Goal: Task Accomplishment & Management: Complete application form

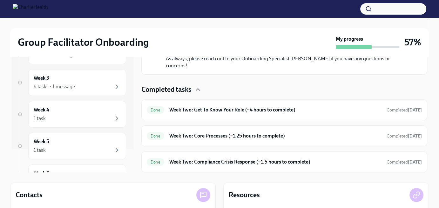
scroll to position [15, 0]
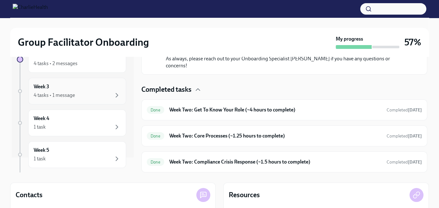
click at [82, 97] on div "4 tasks • 1 message" at bounding box center [77, 96] width 87 height 8
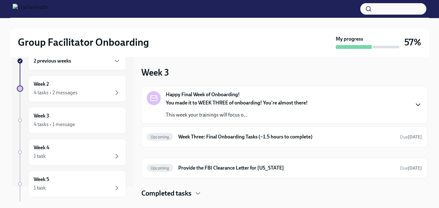
click at [418, 104] on icon "button" at bounding box center [418, 105] width 8 height 8
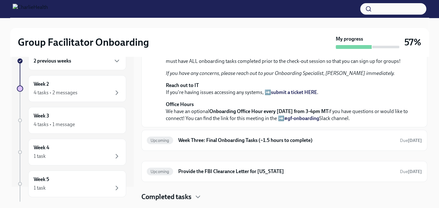
scroll to position [253, 0]
click at [212, 143] on h6 "Week Three: Final Onboarding Tasks (~1.5 hours to complete)" at bounding box center [286, 140] width 217 height 7
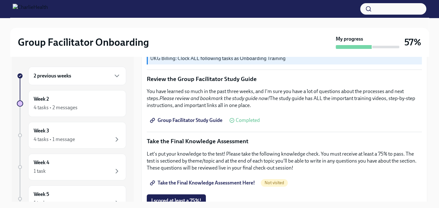
scroll to position [318, 0]
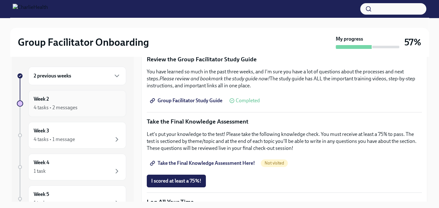
click at [73, 101] on div "Week 2 4 tasks • 2 messages" at bounding box center [77, 104] width 87 height 16
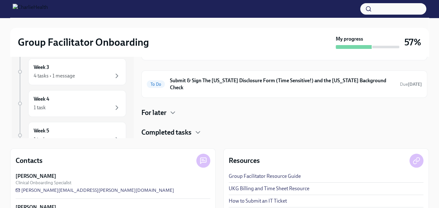
scroll to position [32, 0]
click at [169, 108] on div "For later" at bounding box center [284, 113] width 286 height 10
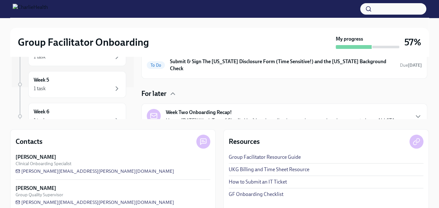
scroll to position [93, 0]
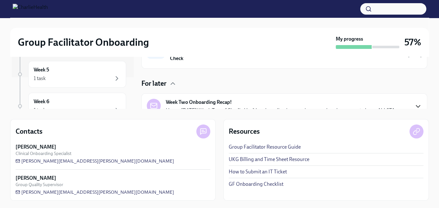
click at [414, 103] on icon "button" at bounding box center [418, 107] width 8 height 8
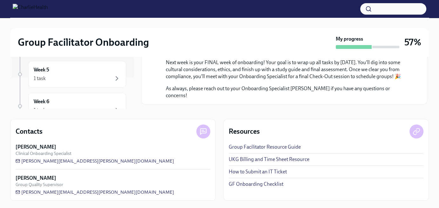
scroll to position [330, 0]
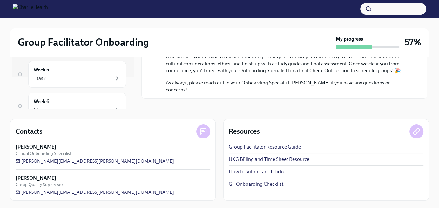
click at [199, 110] on icon "button" at bounding box center [198, 114] width 8 height 8
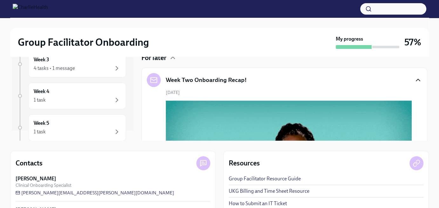
scroll to position [0, 0]
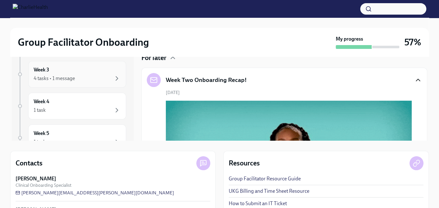
click at [65, 70] on div "Week 3 4 tasks • 1 message" at bounding box center [77, 74] width 87 height 16
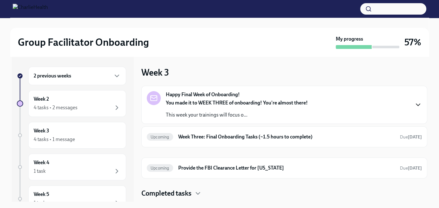
click at [419, 105] on icon "button" at bounding box center [418, 105] width 4 height 2
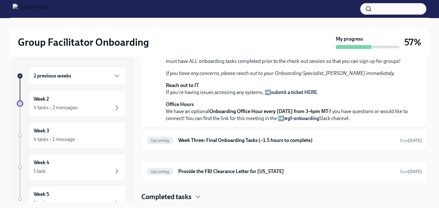
scroll to position [253, 0]
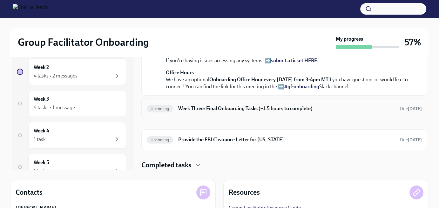
click at [336, 106] on h6 "Week Three: Final Onboarding Tasks (~1.5 hours to complete)" at bounding box center [286, 108] width 217 height 7
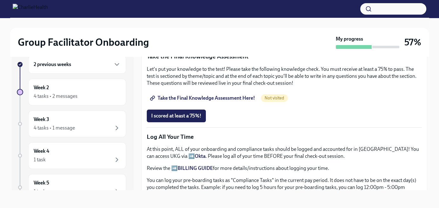
scroll to position [323, 0]
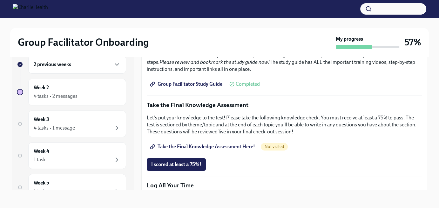
click at [180, 81] on span "Group Facilitator Study Guide" at bounding box center [186, 84] width 71 height 6
click at [239, 144] on span "Take the Final Knowledge Assessment Here!" at bounding box center [203, 147] width 104 height 6
click at [187, 161] on span "I scored at least a 75%!" at bounding box center [176, 164] width 50 height 6
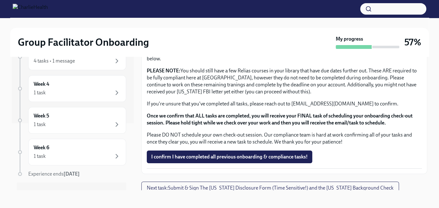
scroll to position [78, 0]
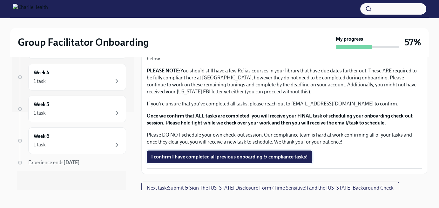
click at [230, 154] on span "I confirm I have completed all previous onboarding & compliance tasks!" at bounding box center [229, 157] width 157 height 6
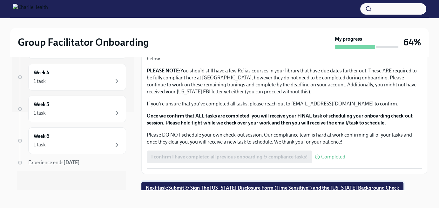
click at [242, 185] on span "Next task : Submit & Sign The [US_STATE] Disclosure Form (Time Sensitive!) and …" at bounding box center [272, 188] width 253 height 6
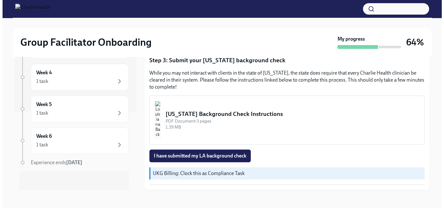
scroll to position [195, 0]
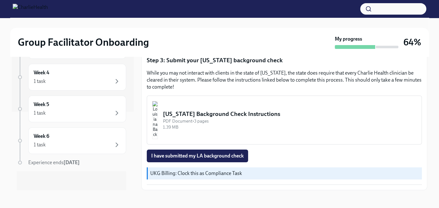
click at [224, 110] on div "[US_STATE] Background Check Instructions" at bounding box center [290, 114] width 254 height 8
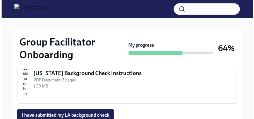
scroll to position [283, 0]
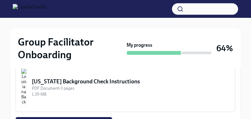
click at [165, 82] on div "[US_STATE] Background Check Instructions" at bounding box center [131, 82] width 198 height 8
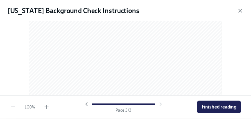
scroll to position [702, 0]
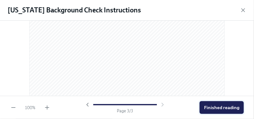
click at [210, 104] on button "Finished reading" at bounding box center [221, 107] width 44 height 13
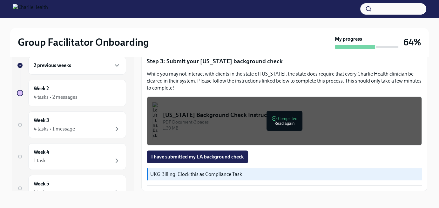
scroll to position [195, 0]
click at [197, 156] on span "I have submitted my LA background check" at bounding box center [197, 157] width 92 height 6
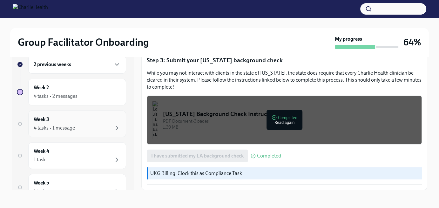
scroll to position [32, 0]
click at [69, 119] on div "Week 4 1 task" at bounding box center [77, 124] width 87 height 16
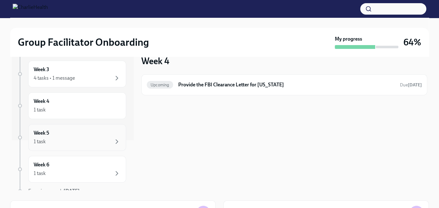
scroll to position [64, 0]
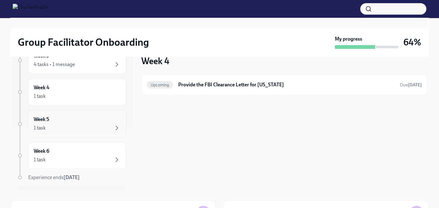
click at [67, 124] on div "1 task" at bounding box center [77, 128] width 87 height 8
